Goal: Task Accomplishment & Management: Manage account settings

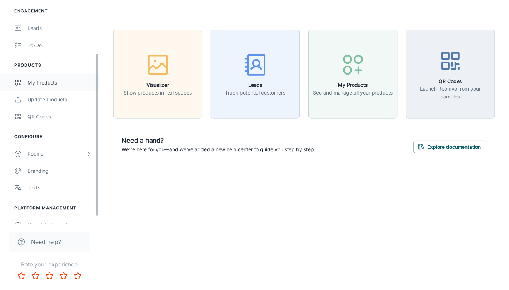
scroll to position [71, 0]
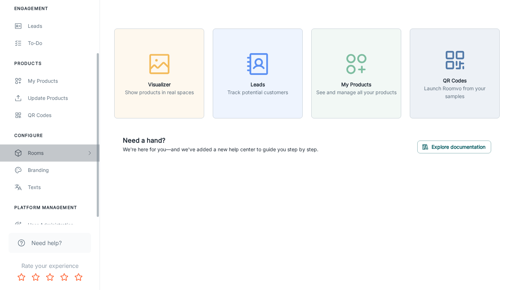
click at [78, 154] on div "Rooms" at bounding box center [57, 153] width 59 height 8
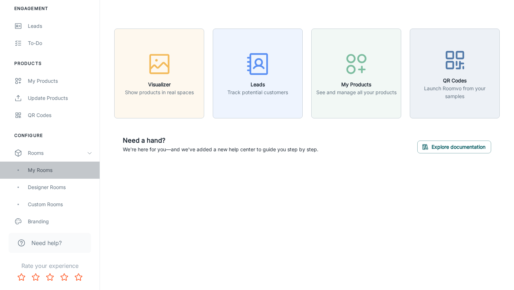
click at [63, 172] on div "My Rooms" at bounding box center [60, 170] width 65 height 8
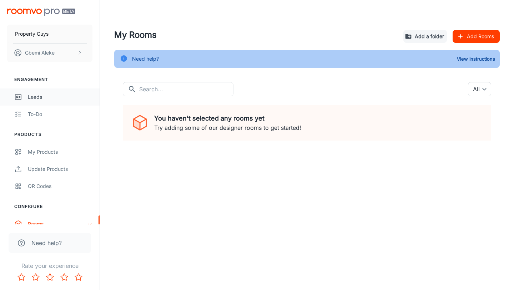
click at [54, 97] on div "Leads" at bounding box center [60, 97] width 65 height 8
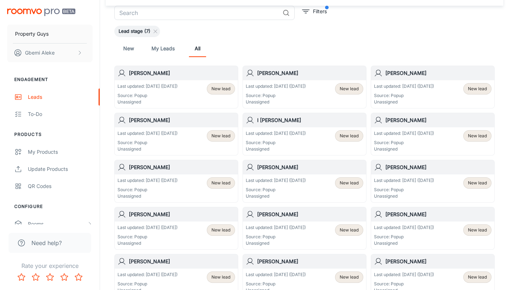
scroll to position [5, 0]
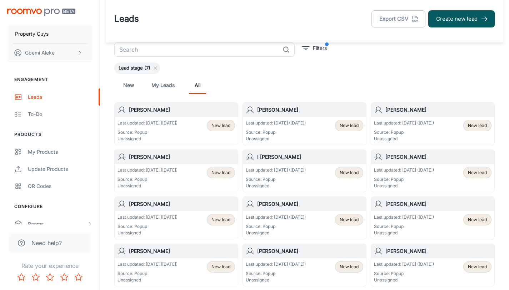
click at [220, 127] on span "New lead" at bounding box center [220, 125] width 19 height 6
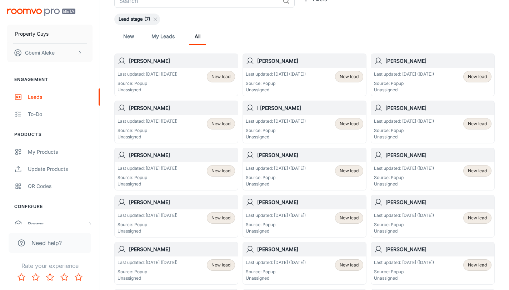
scroll to position [25, 0]
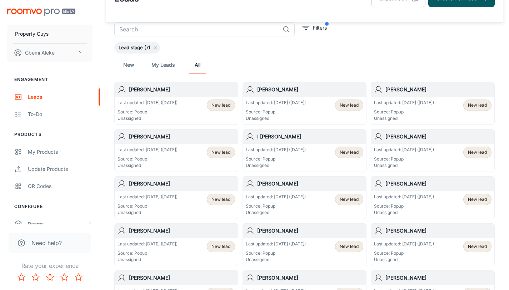
click at [302, 110] on p "Source: Popup" at bounding box center [276, 112] width 60 height 6
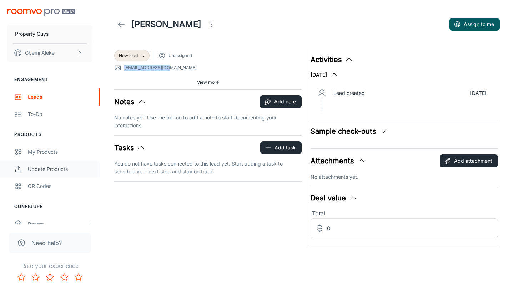
click at [75, 172] on div "Update Products" at bounding box center [60, 169] width 65 height 8
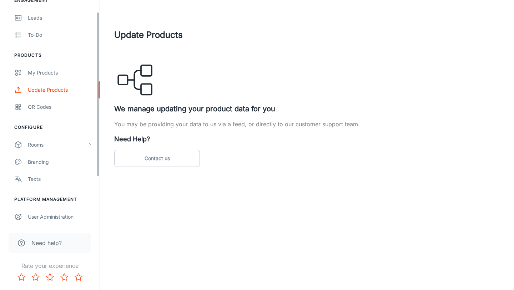
scroll to position [80, 0]
click at [31, 146] on div "Rooms" at bounding box center [57, 144] width 59 height 8
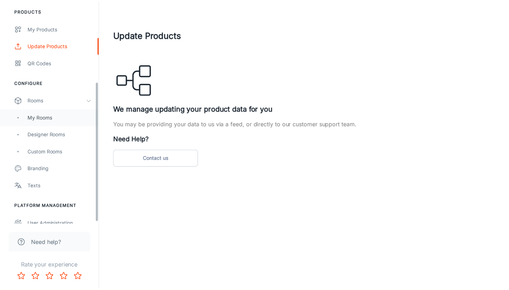
scroll to position [132, 0]
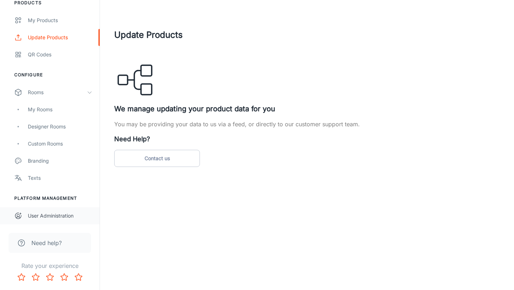
click at [60, 215] on div "User Administration" at bounding box center [60, 216] width 65 height 8
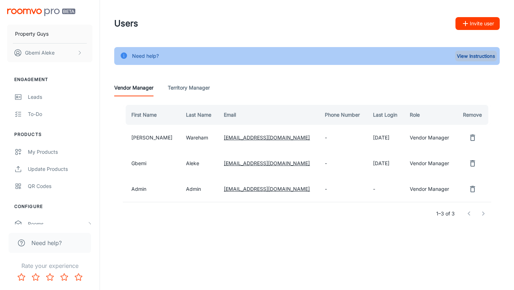
click at [474, 54] on button "View Instructions" at bounding box center [476, 56] width 42 height 11
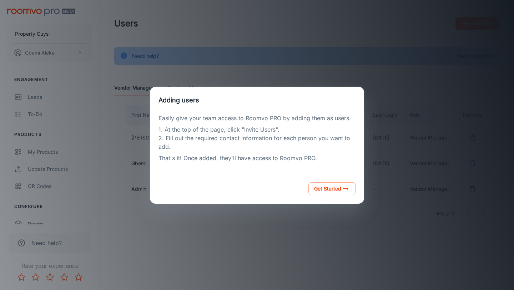
click at [258, 218] on div "Adding users Easily give your team access to Roomvo PRO by adding them as users…" at bounding box center [257, 145] width 497 height 273
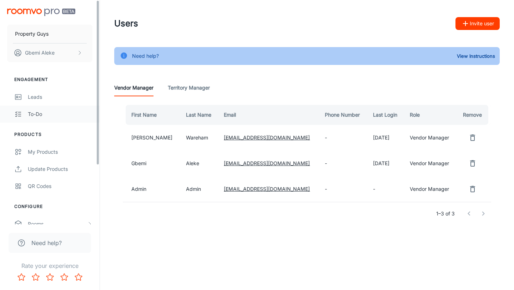
click at [40, 115] on div "To-do" at bounding box center [60, 114] width 65 height 8
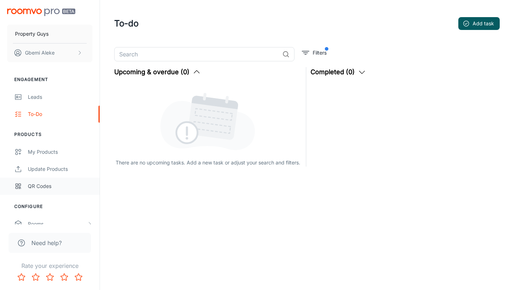
click at [39, 189] on div "QR Codes" at bounding box center [60, 186] width 65 height 8
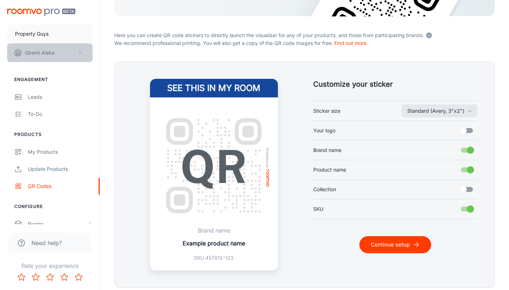
click at [67, 52] on button "Gbemi Aleke" at bounding box center [49, 53] width 85 height 19
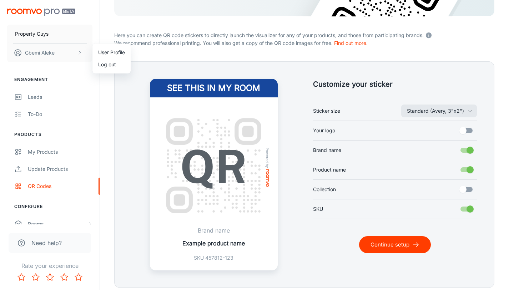
click at [103, 96] on div at bounding box center [257, 145] width 514 height 290
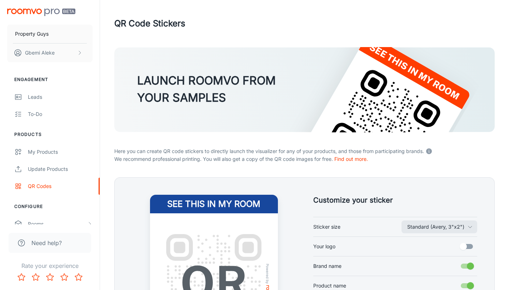
click at [51, 12] on img "scrollable content" at bounding box center [41, 12] width 68 height 7
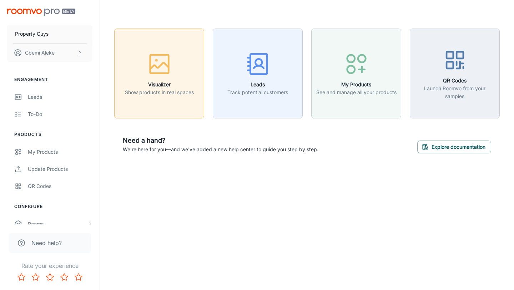
click at [165, 99] on button "Visualizer Show products in real spaces" at bounding box center [159, 74] width 90 height 90
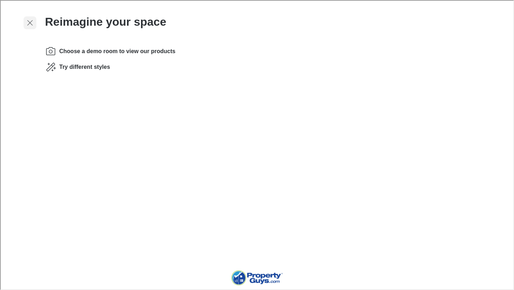
click at [31, 23] on icon "Exit visualizer" at bounding box center [29, 22] width 9 height 9
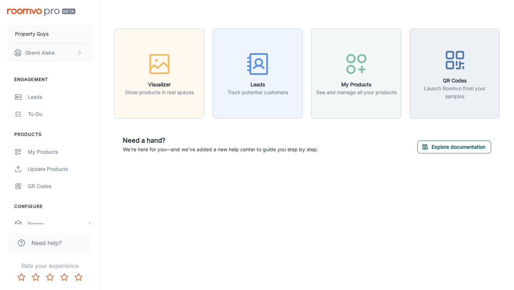
click at [442, 145] on button "Explore documentation" at bounding box center [454, 147] width 74 height 13
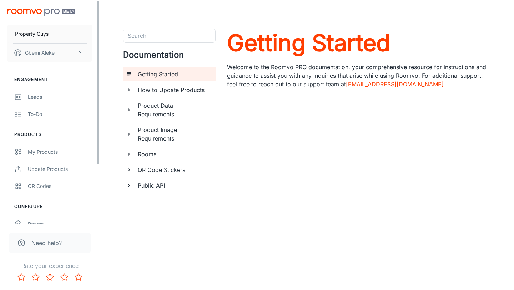
drag, startPoint x: 98, startPoint y: 57, endPoint x: 98, endPoint y: 36, distance: 21.1
click at [98, 36] on div "Property Guys Gbemi Aleke Engagement Leads To-do Products My Products Update Pr…" at bounding box center [50, 112] width 100 height 224
click at [42, 77] on li "Engagement" at bounding box center [50, 79] width 100 height 6
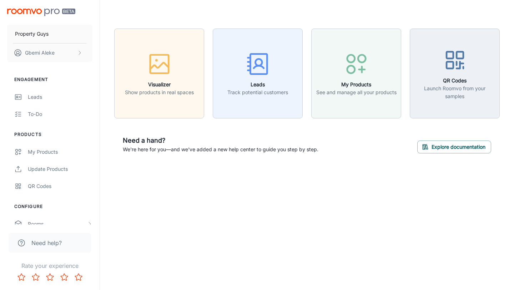
click at [46, 13] on img "scrollable content" at bounding box center [41, 12] width 68 height 7
click at [62, 56] on button "Gbemi Aleke" at bounding box center [49, 53] width 85 height 19
click at [102, 51] on li "User Profile" at bounding box center [111, 52] width 38 height 12
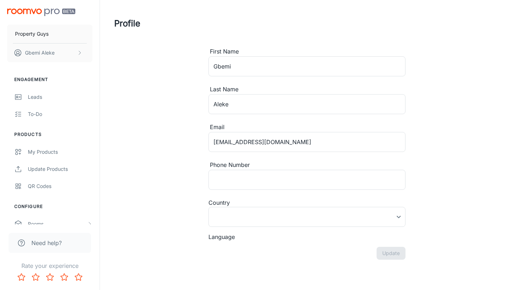
type input "[GEOGRAPHIC_DATA]"
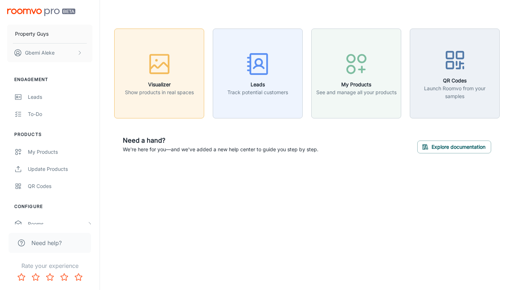
click at [172, 93] on p "Show products in real spaces" at bounding box center [159, 93] width 69 height 8
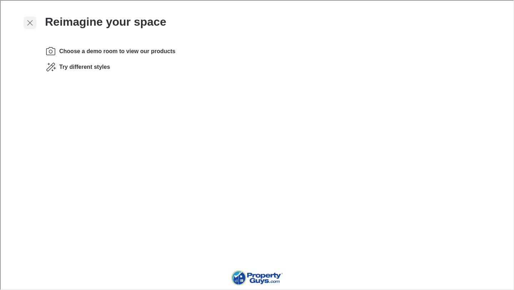
click at [27, 21] on icon "Exit visualizer" at bounding box center [29, 22] width 9 height 9
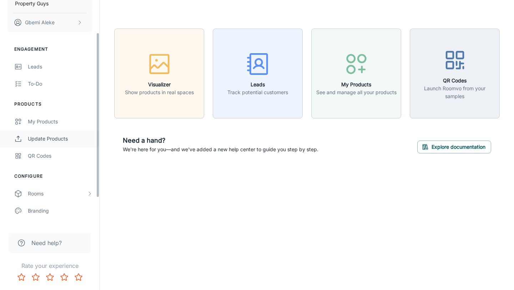
scroll to position [80, 0]
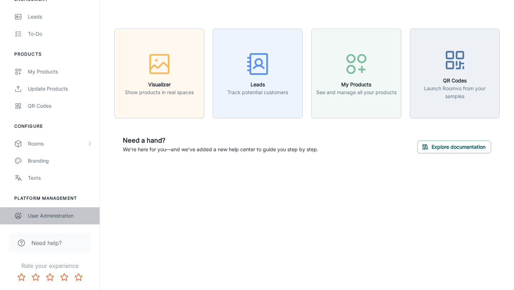
click at [57, 216] on div "User Administration" at bounding box center [60, 216] width 65 height 8
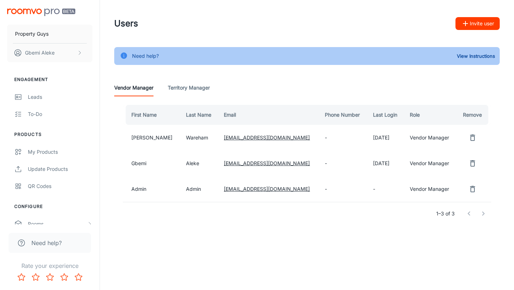
click at [183, 87] on Manager "Territory Manager" at bounding box center [189, 87] width 42 height 17
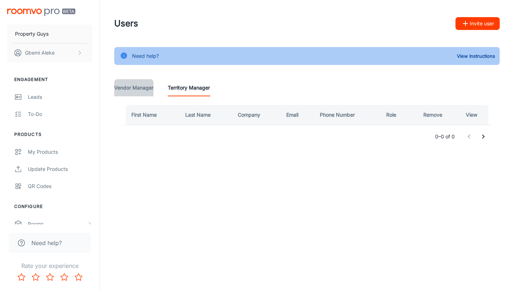
click at [137, 87] on Manager "Vendor Manager" at bounding box center [133, 87] width 39 height 17
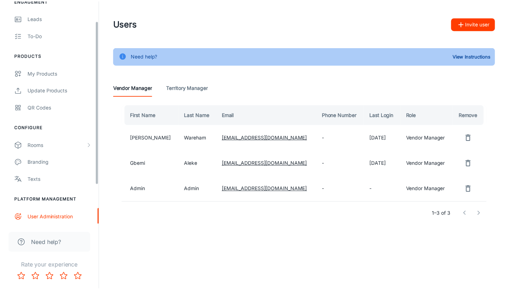
scroll to position [80, 0]
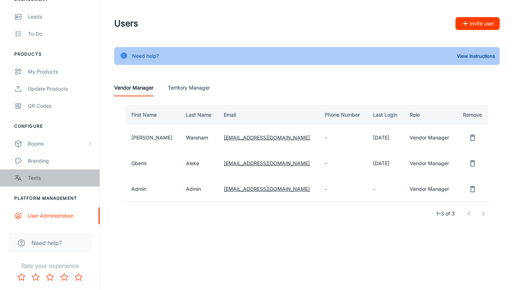
click at [62, 174] on div "Texts" at bounding box center [60, 178] width 65 height 8
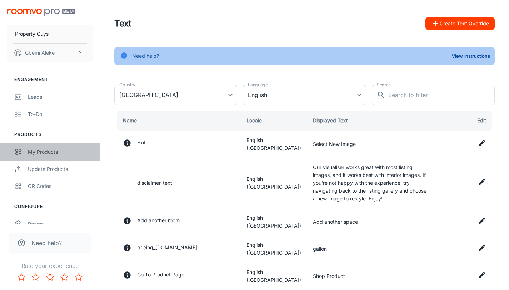
click at [65, 153] on div "My Products" at bounding box center [60, 152] width 65 height 8
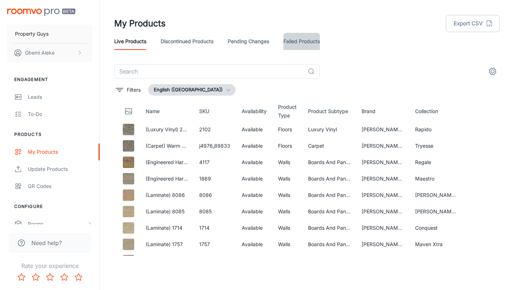
click at [307, 42] on link "Failed Products" at bounding box center [301, 41] width 36 height 17
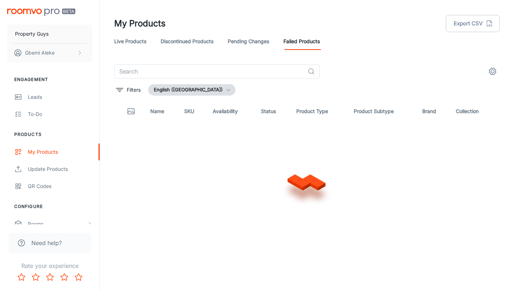
click at [247, 42] on link "Pending Changes" at bounding box center [248, 41] width 41 height 17
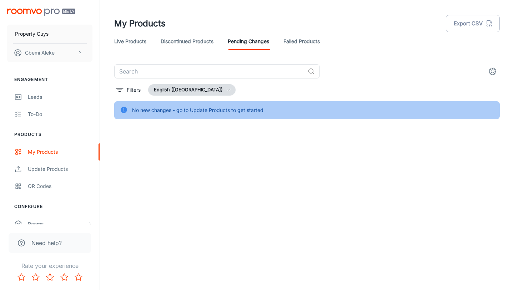
click at [196, 43] on link "Discontinued Products" at bounding box center [187, 41] width 53 height 17
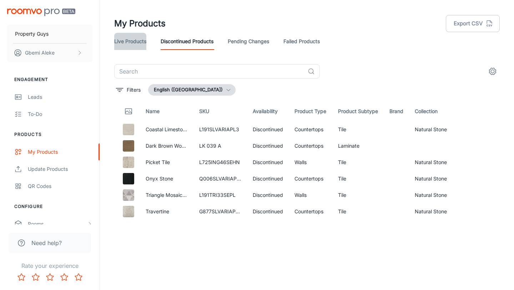
click at [139, 42] on link "Live Products" at bounding box center [130, 41] width 32 height 17
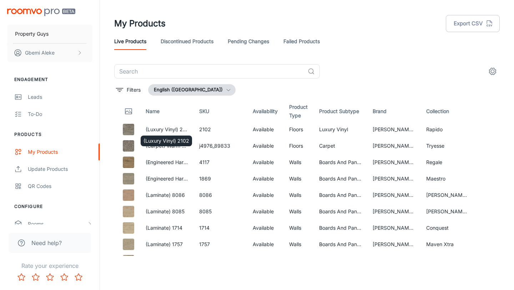
click at [170, 131] on div "(Luxury Vinyl) 2102" at bounding box center [166, 139] width 53 height 16
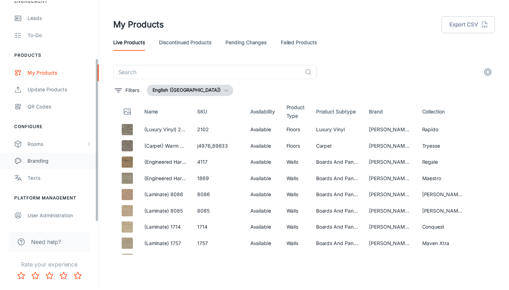
scroll to position [80, 0]
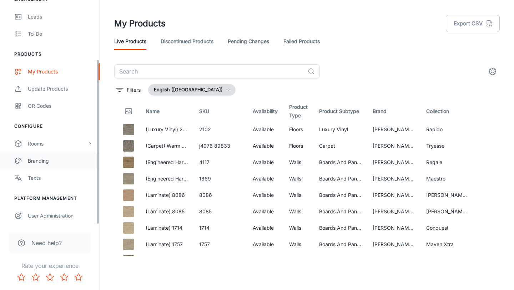
click at [67, 166] on link "Branding" at bounding box center [50, 160] width 100 height 17
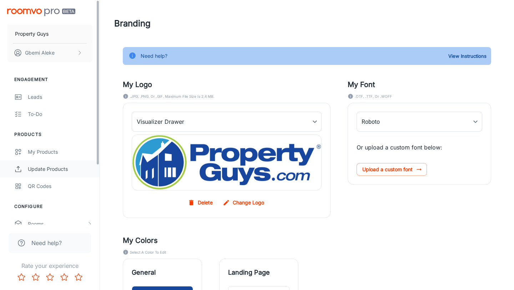
type input "OpenSans-Regular"
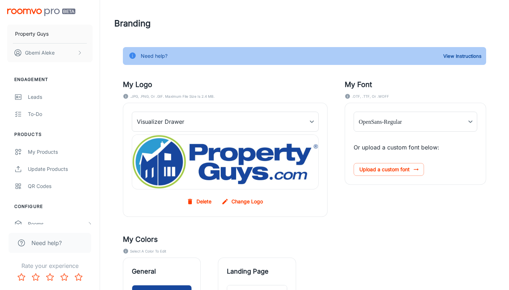
click at [31, 10] on img "scrollable content" at bounding box center [41, 12] width 68 height 7
